Goal: Complete application form

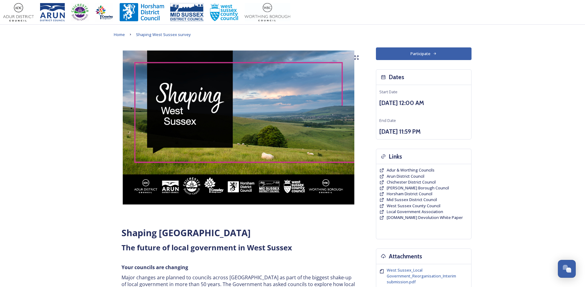
click at [418, 52] on button "Participate" at bounding box center [424, 53] width 96 height 13
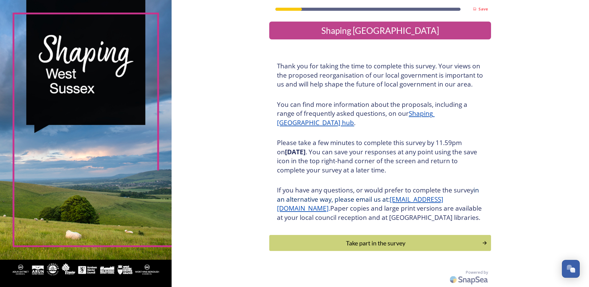
scroll to position [9, 0]
click at [379, 242] on div "Take part in the survey" at bounding box center [376, 242] width 208 height 9
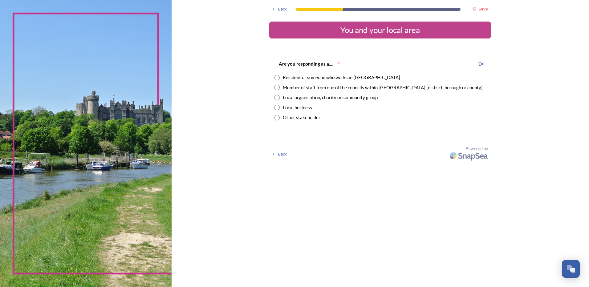
click at [277, 87] on input "radio" at bounding box center [277, 88] width 6 height 6
radio input "true"
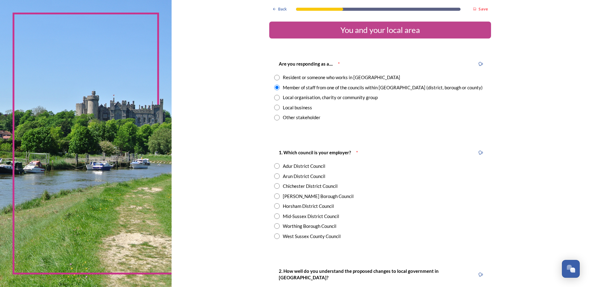
scroll to position [31, 0]
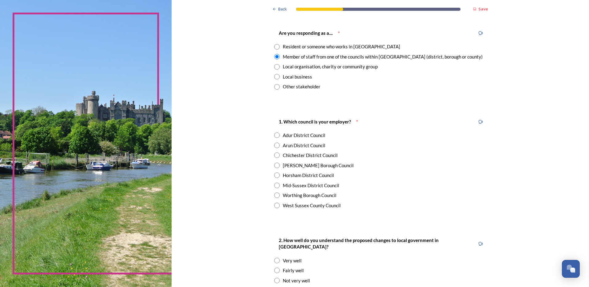
click at [276, 157] on input "radio" at bounding box center [277, 156] width 6 height 6
radio input "true"
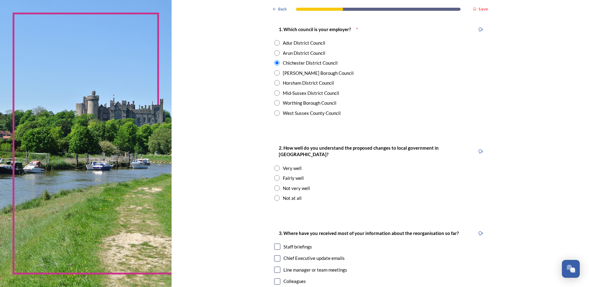
scroll to position [154, 0]
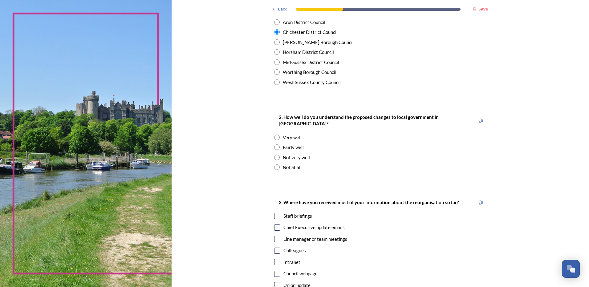
click at [275, 165] on input "radio" at bounding box center [277, 168] width 6 height 6
radio input "true"
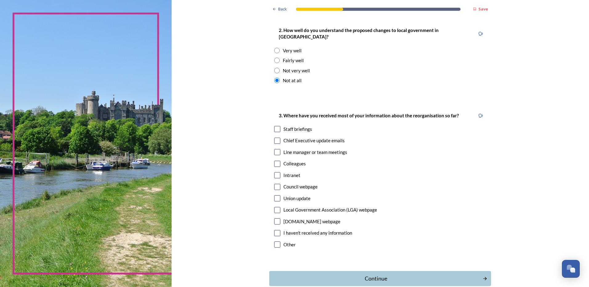
scroll to position [247, 0]
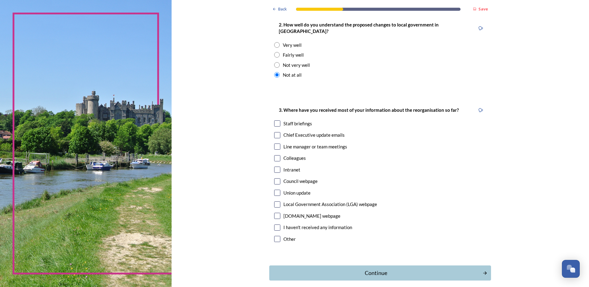
click at [274, 62] on input "radio" at bounding box center [277, 65] width 6 height 6
radio input "true"
click at [276, 236] on input "checkbox" at bounding box center [277, 239] width 6 height 6
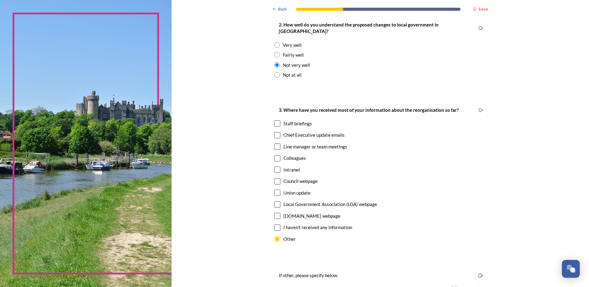
click at [276, 236] on input "checkbox" at bounding box center [277, 239] width 6 height 6
checkbox input "false"
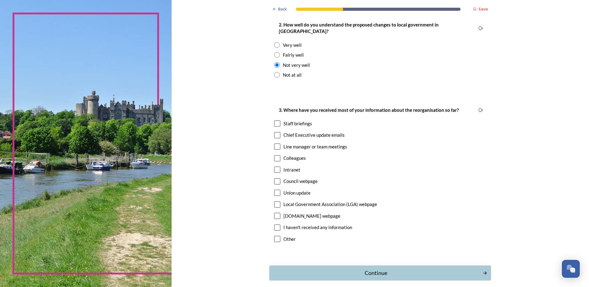
click at [276, 144] on input "checkbox" at bounding box center [277, 147] width 6 height 6
checkbox input "true"
click at [393, 269] on div "Continue" at bounding box center [376, 273] width 209 height 8
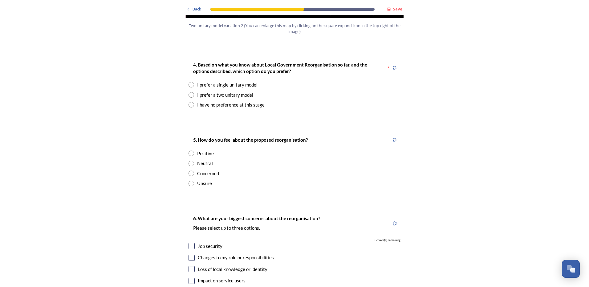
scroll to position [770, 0]
